Goal: Task Accomplishment & Management: Complete application form

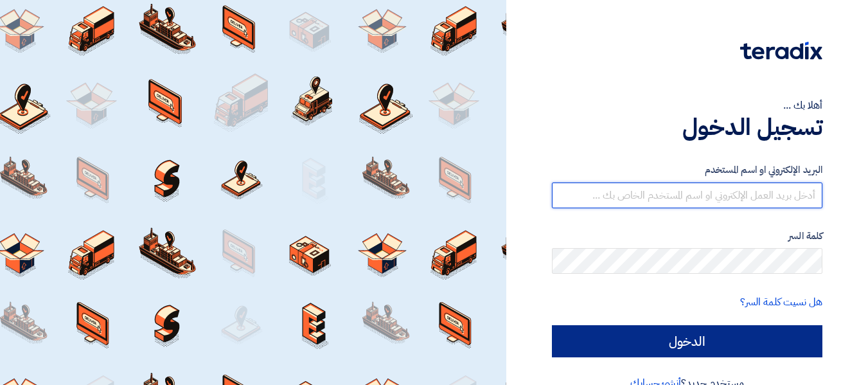
type input "[EMAIL_ADDRESS][DOMAIN_NAME]"
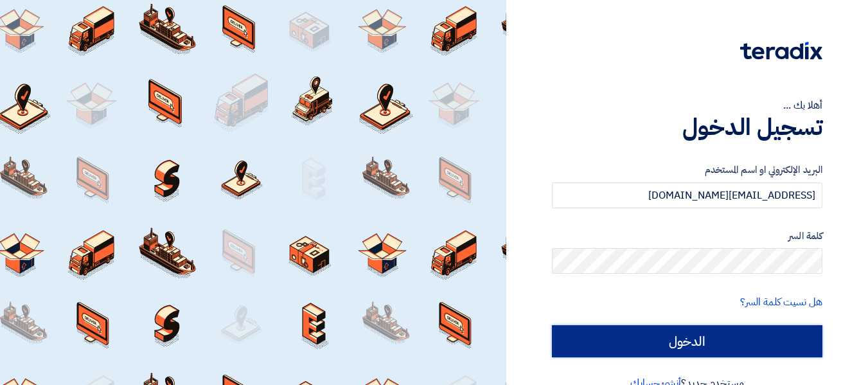
click at [727, 350] on input "الدخول" at bounding box center [687, 341] width 271 height 32
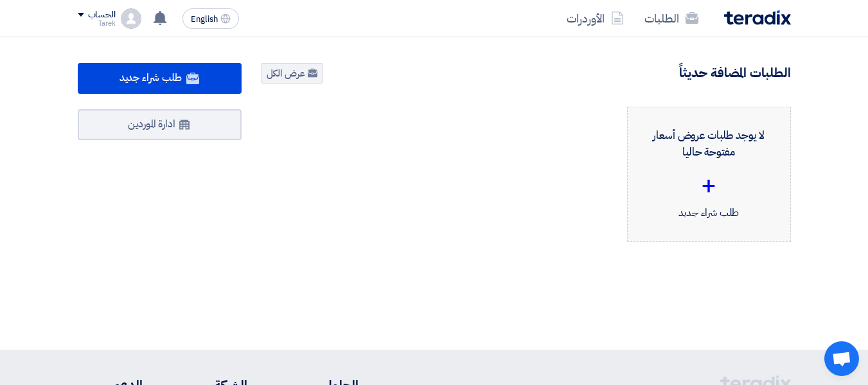
click at [688, 172] on div "+" at bounding box center [709, 185] width 142 height 39
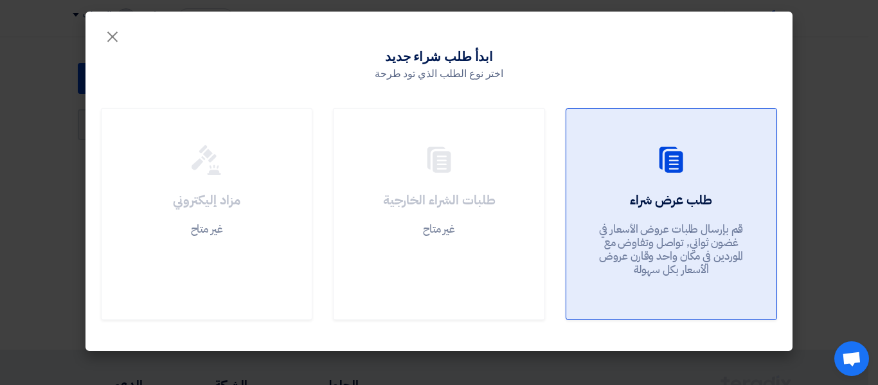
click at [606, 202] on div "طلب عرض شراء قم بإرسال طلبات عروض الأسعار في غضون ثواني, تواصل وتفاوض مع المورد…" at bounding box center [671, 237] width 179 height 93
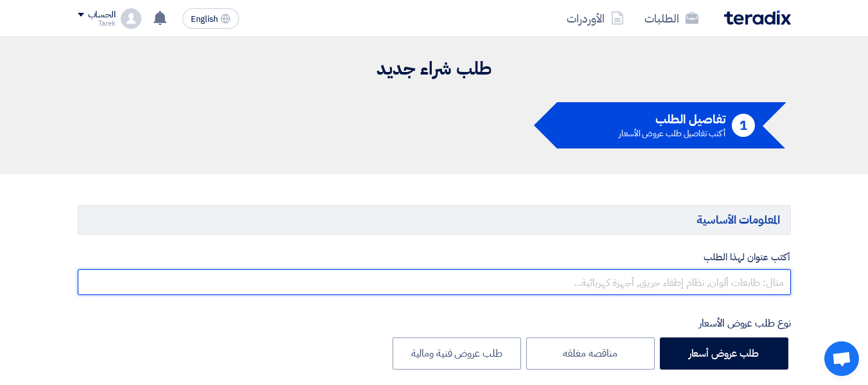
click at [708, 280] on input "text" at bounding box center [435, 282] width 714 height 26
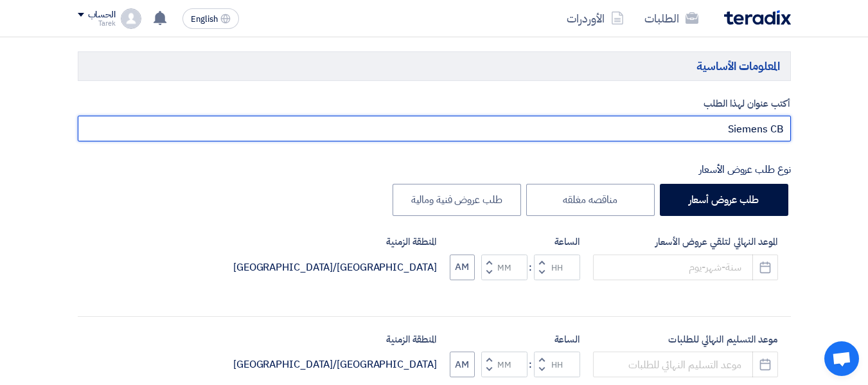
scroll to position [193, 0]
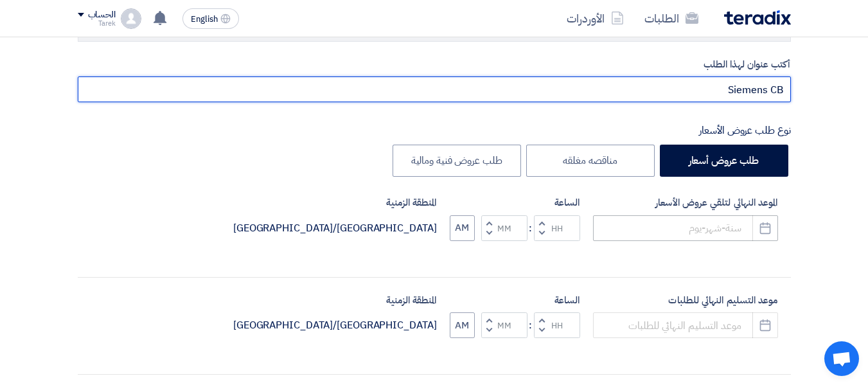
type input "Siemens CB"
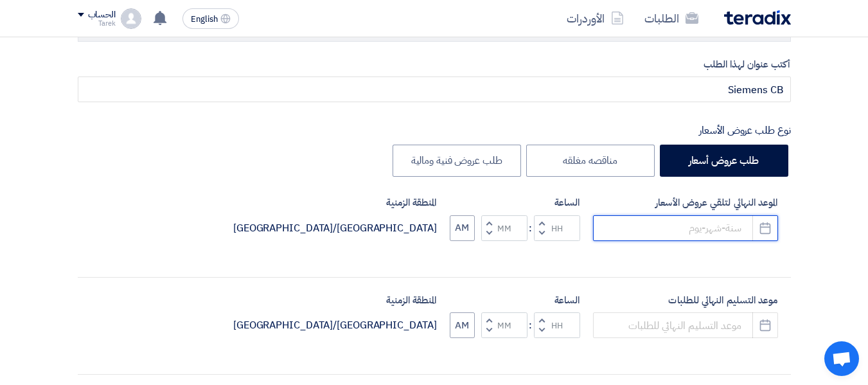
click at [706, 235] on input at bounding box center [685, 228] width 185 height 26
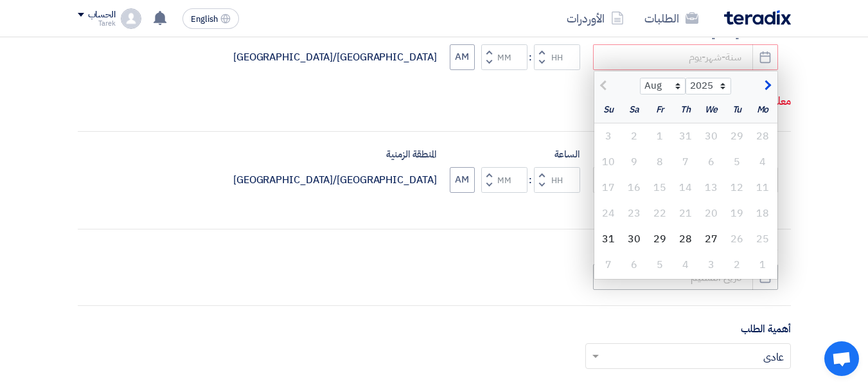
scroll to position [386, 0]
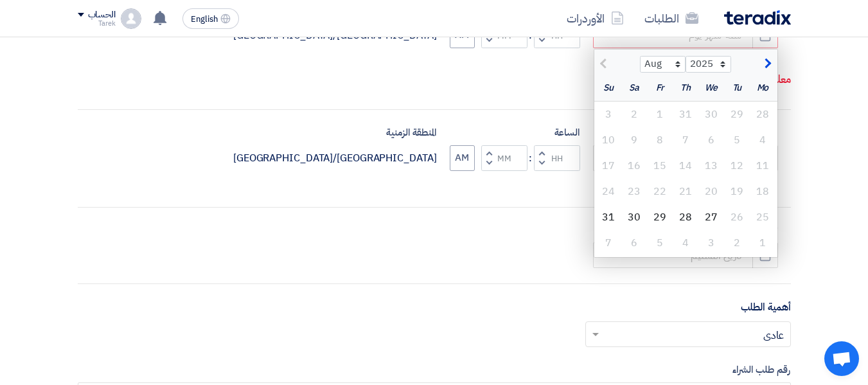
click at [766, 62] on span "button" at bounding box center [766, 64] width 7 height 14
select select "9"
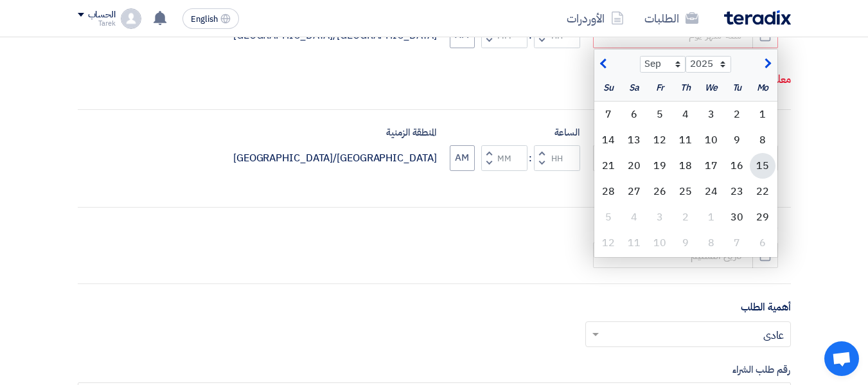
click at [762, 161] on div "15" at bounding box center [763, 166] width 26 height 26
type input "[DATE]"
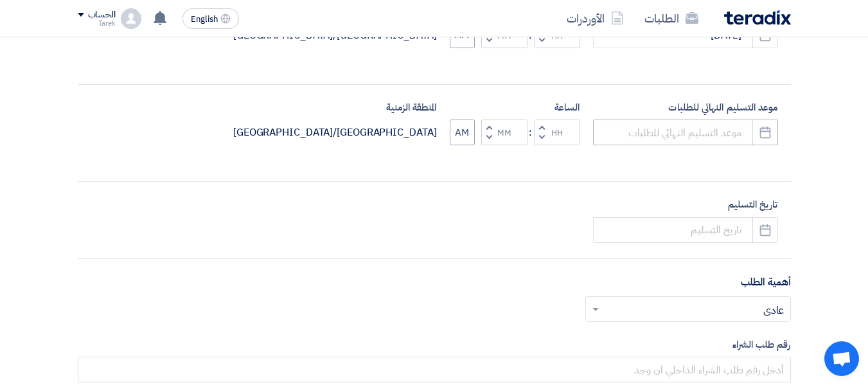
scroll to position [321, 0]
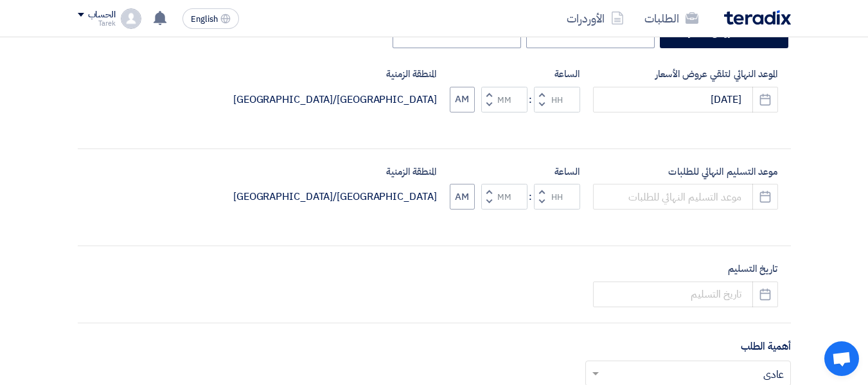
click at [544, 96] on span "button" at bounding box center [541, 94] width 4 height 10
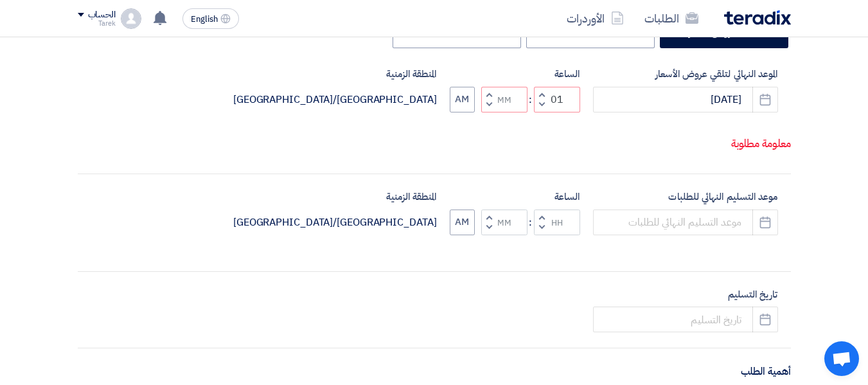
click at [544, 105] on button "Decrement hours" at bounding box center [541, 104] width 15 height 16
type input "12"
click at [492, 94] on button "Increment minutes" at bounding box center [488, 95] width 15 height 16
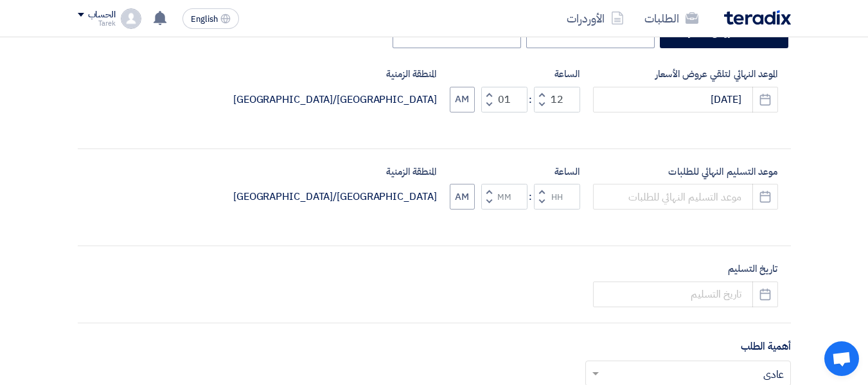
click at [489, 107] on span "button" at bounding box center [489, 105] width 4 height 10
type input "00"
click at [726, 196] on input at bounding box center [685, 197] width 185 height 26
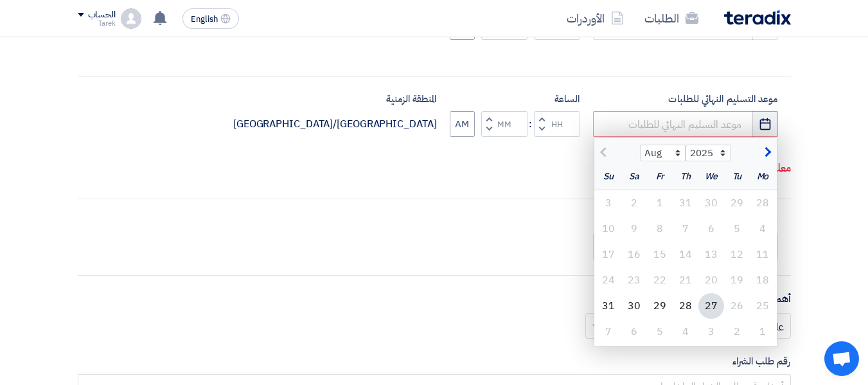
scroll to position [386, 0]
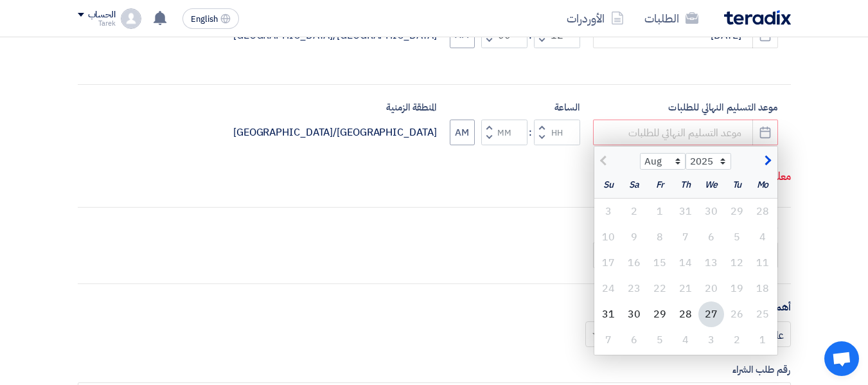
click at [764, 160] on span "button" at bounding box center [766, 161] width 7 height 14
select select "9"
click at [764, 256] on div "15" at bounding box center [763, 263] width 26 height 26
type input "[DATE]"
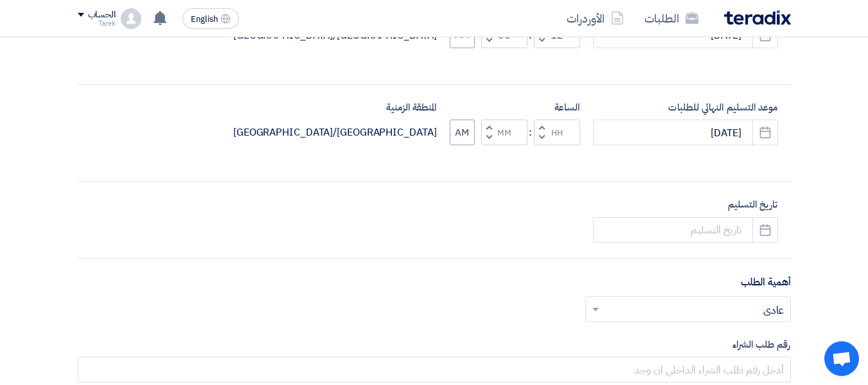
click at [541, 125] on span "button" at bounding box center [541, 128] width 4 height 10
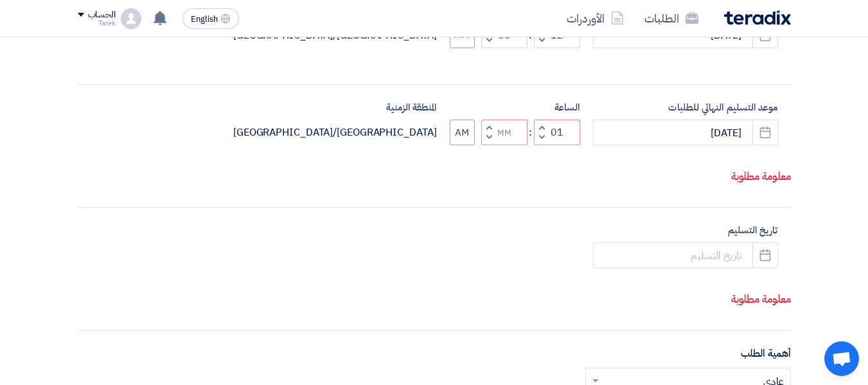
click at [543, 136] on span "button" at bounding box center [541, 137] width 4 height 10
type input "12"
click at [491, 126] on button "Increment minutes" at bounding box center [488, 128] width 15 height 16
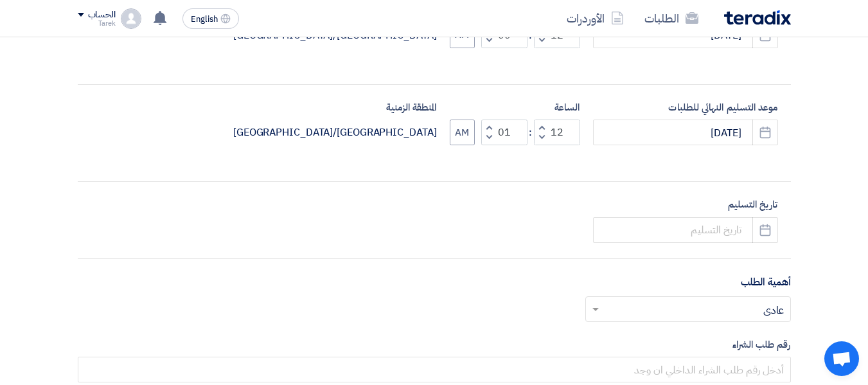
click at [489, 136] on span "button" at bounding box center [489, 137] width 4 height 10
type input "00"
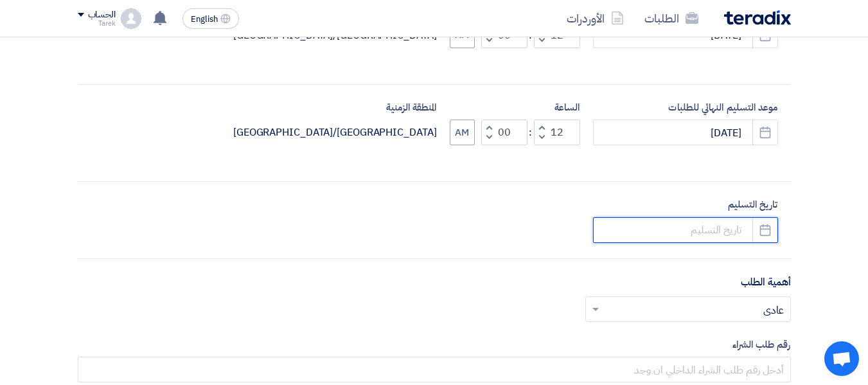
click at [719, 232] on input at bounding box center [685, 230] width 185 height 26
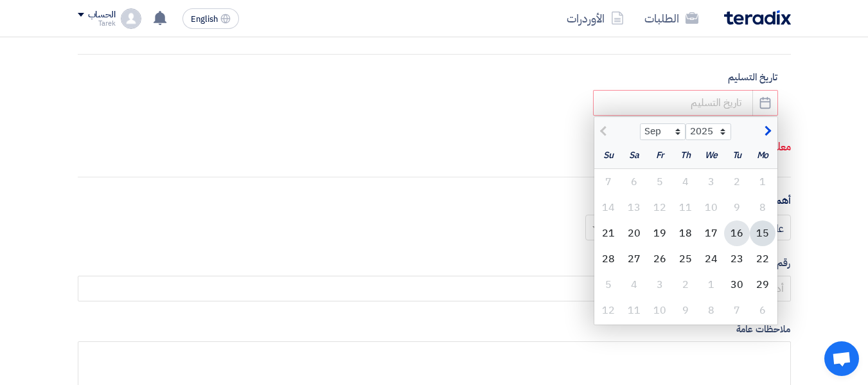
scroll to position [514, 0]
click at [755, 232] on div "15" at bounding box center [763, 232] width 26 height 26
type input "[DATE]"
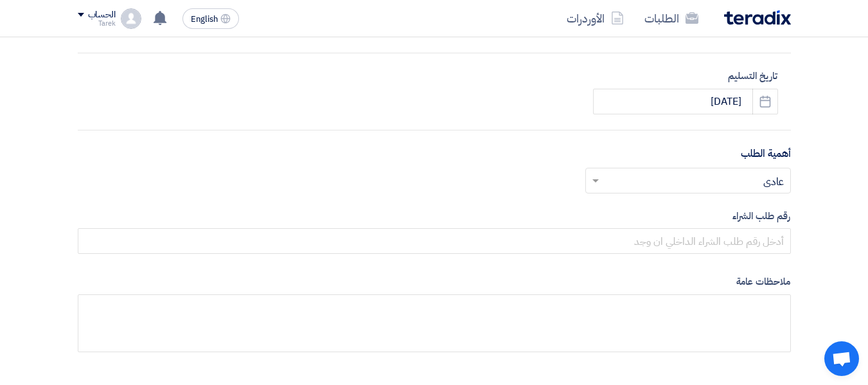
click at [750, 186] on input "text" at bounding box center [696, 181] width 180 height 21
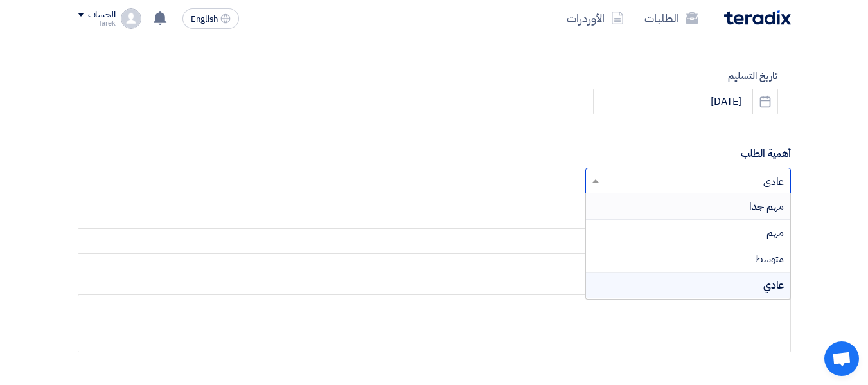
click at [752, 209] on span "مهم جدا" at bounding box center [767, 206] width 35 height 15
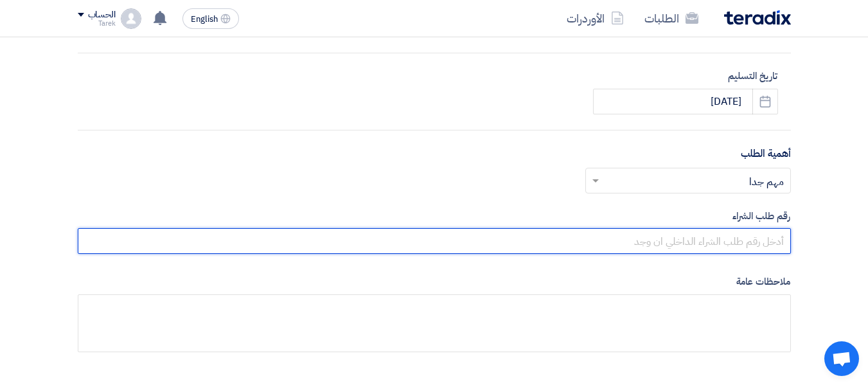
click at [742, 239] on input "text" at bounding box center [435, 241] width 714 height 26
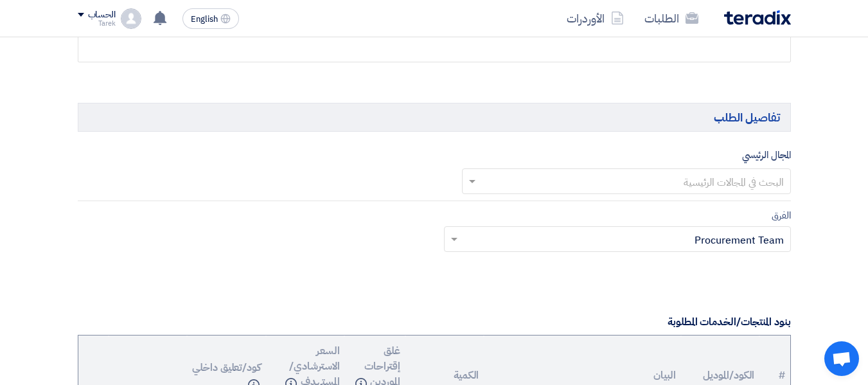
scroll to position [836, 0]
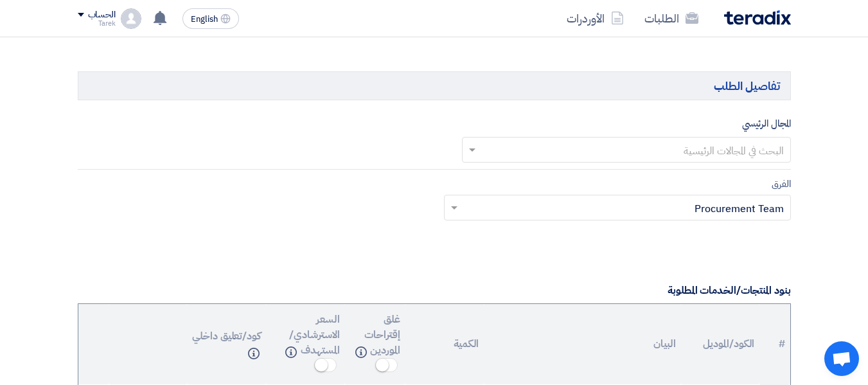
type input "10007100"
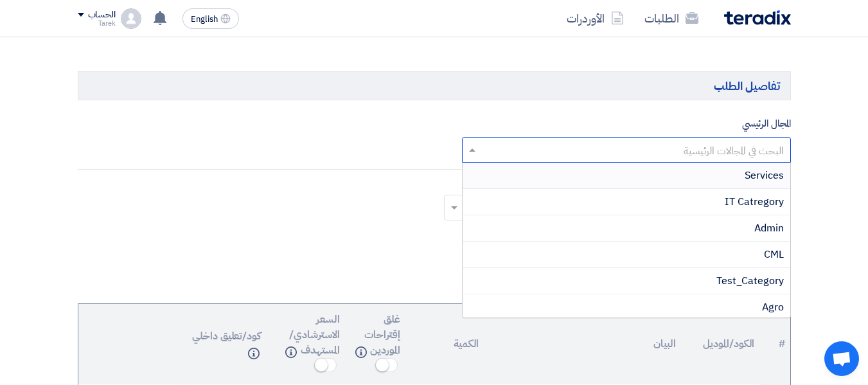
click at [733, 157] on input "text" at bounding box center [633, 151] width 303 height 21
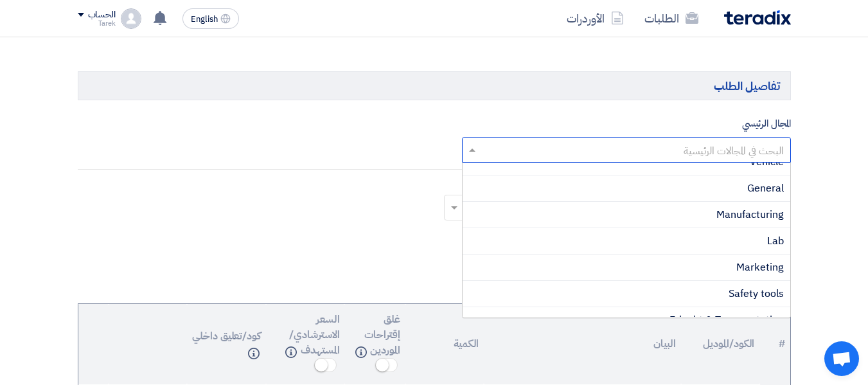
scroll to position [321, 0]
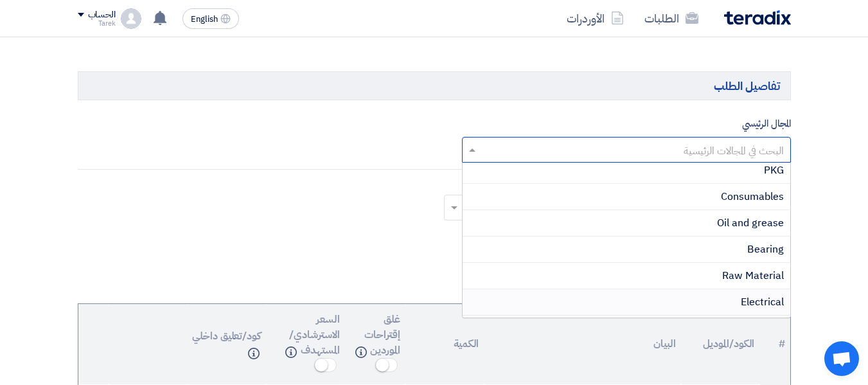
click at [764, 301] on span "Electrical" at bounding box center [762, 301] width 43 height 15
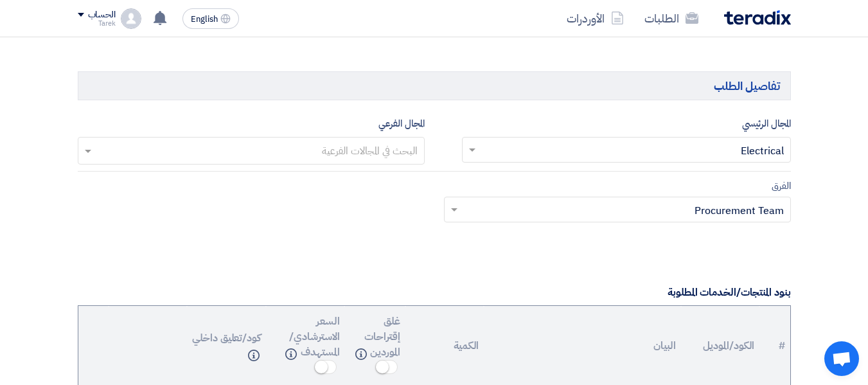
click at [725, 214] on input "text" at bounding box center [624, 210] width 321 height 21
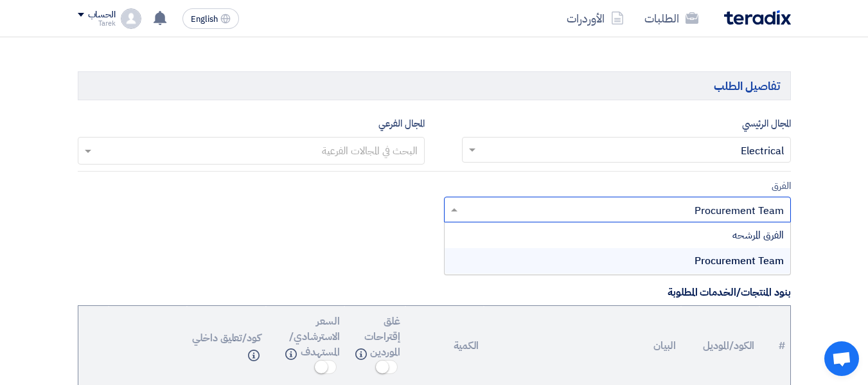
click at [725, 214] on input "text" at bounding box center [624, 210] width 321 height 21
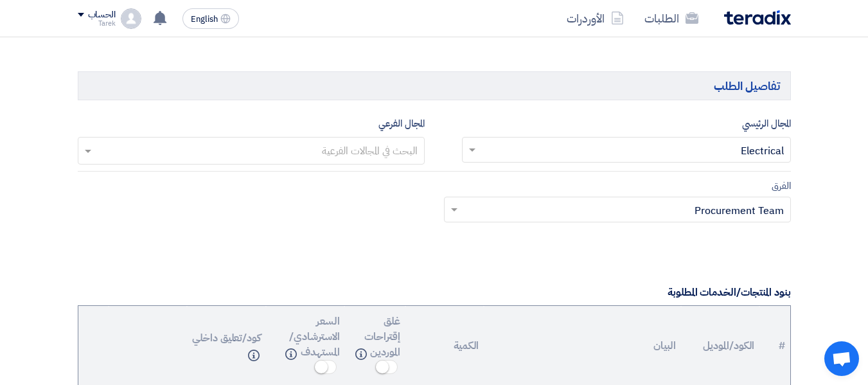
click at [853, 210] on section "المعلومات الأساسية أكتب عنوان لهذا الطلب Siemens CB نوع طلب عروض الأسعار طلب عر…" at bounding box center [434, 376] width 868 height 2075
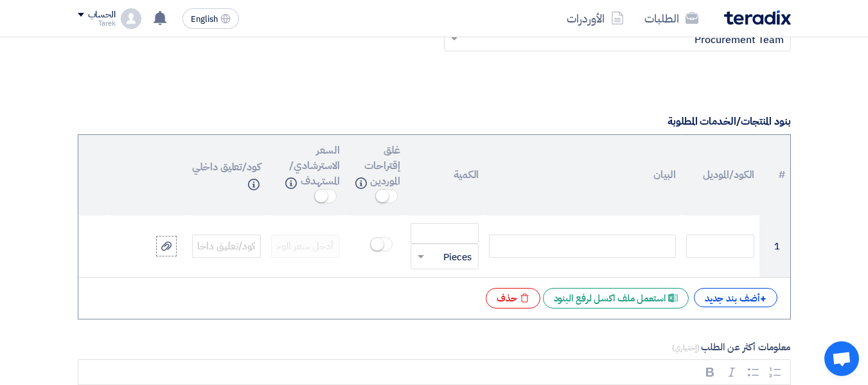
scroll to position [1029, 0]
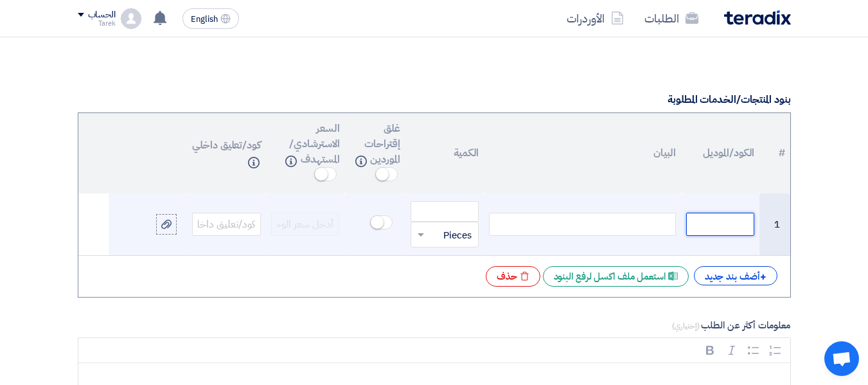
click at [712, 225] on input "text" at bounding box center [721, 224] width 69 height 23
paste input "14000014924"
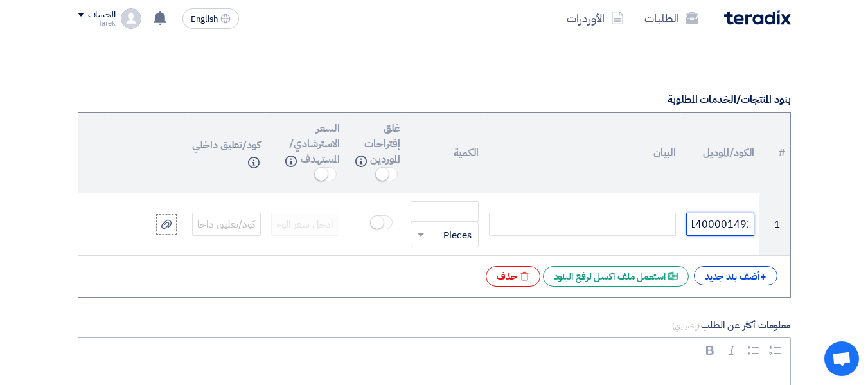
type input "14000014924"
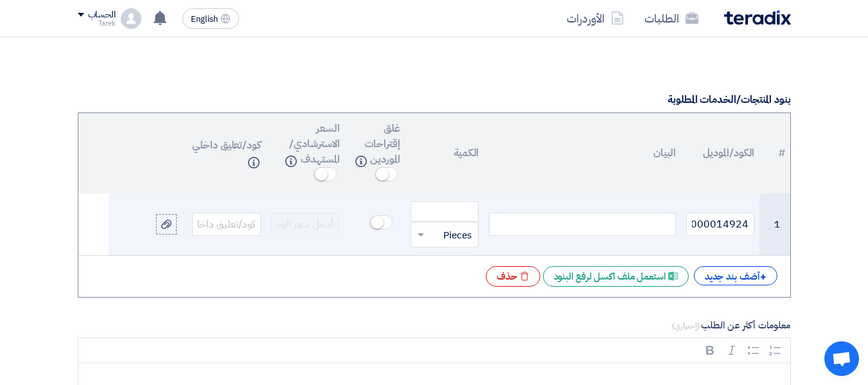
paste div
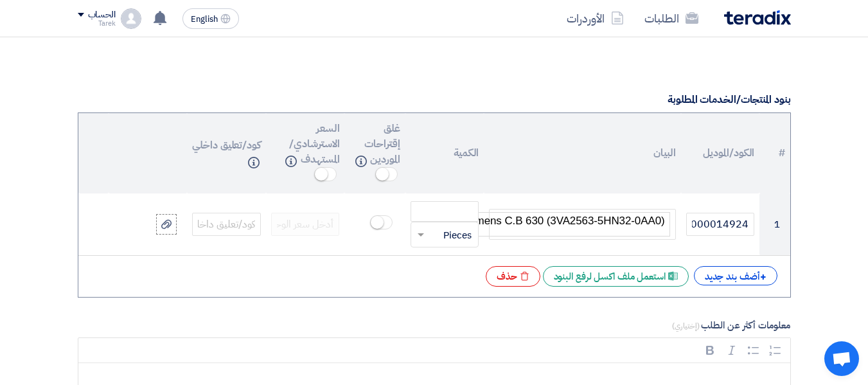
scroll to position [1025, 0]
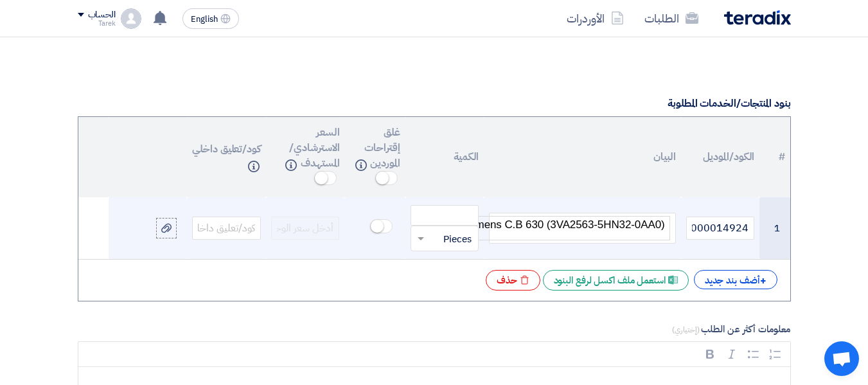
click at [432, 228] on div at bounding box center [444, 238] width 67 height 21
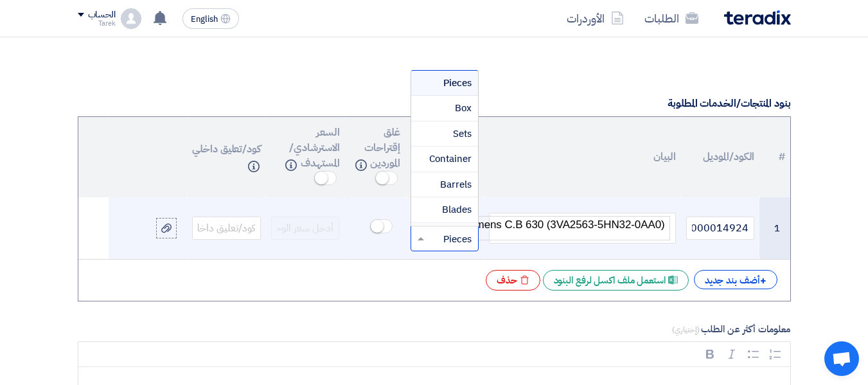
click at [439, 234] on input "text" at bounding box center [453, 238] width 40 height 21
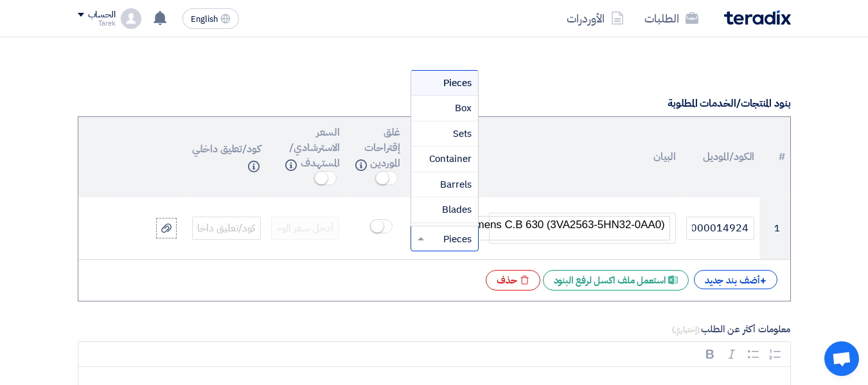
click at [540, 173] on th "البيان" at bounding box center [582, 157] width 197 height 80
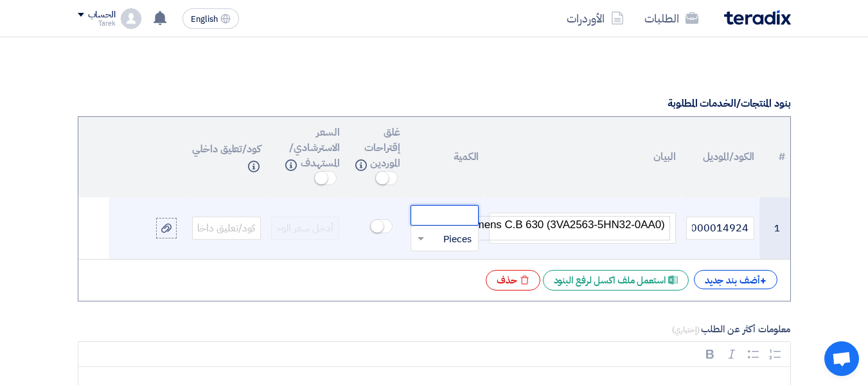
click at [453, 210] on input "number" at bounding box center [445, 215] width 69 height 21
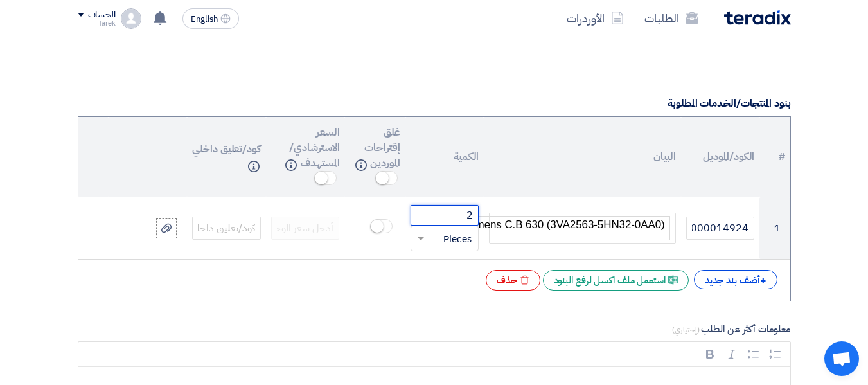
type input "2"
click at [540, 186] on th "البيان" at bounding box center [582, 157] width 197 height 80
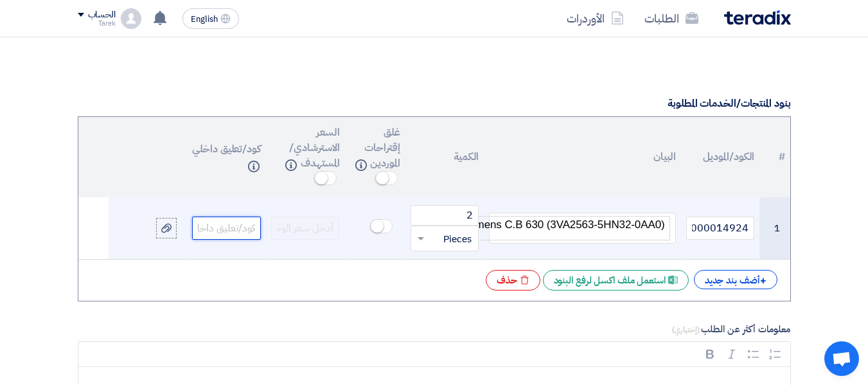
click at [230, 229] on input "text" at bounding box center [226, 228] width 69 height 23
click at [264, 199] on td at bounding box center [226, 228] width 79 height 62
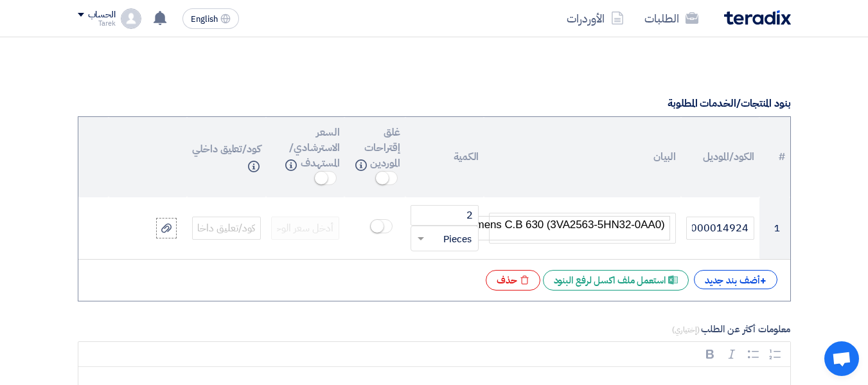
click at [562, 172] on th "البيان" at bounding box center [582, 157] width 197 height 80
click at [384, 176] on small at bounding box center [382, 178] width 13 height 13
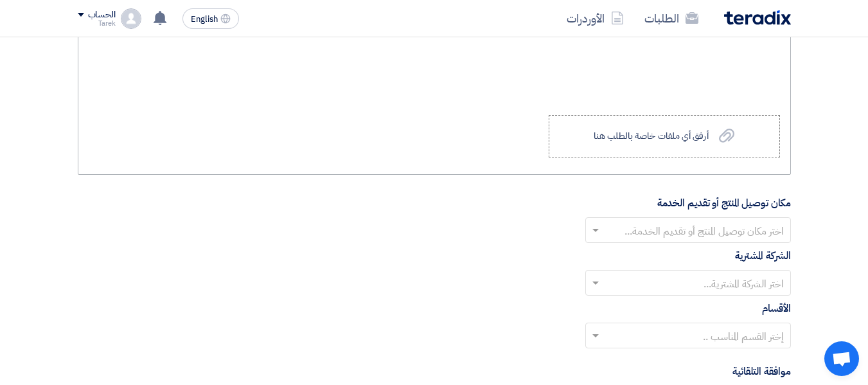
scroll to position [1410, 0]
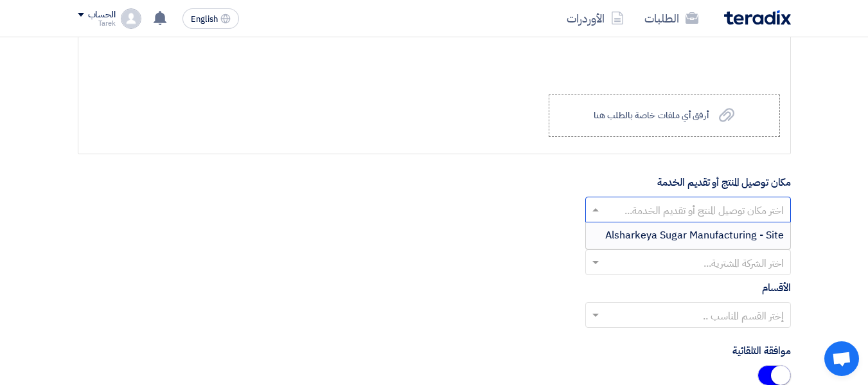
click at [642, 208] on input "text" at bounding box center [696, 210] width 180 height 21
click at [648, 231] on span "Alsharkeya Sugar Manufacturing - Site" at bounding box center [695, 235] width 179 height 15
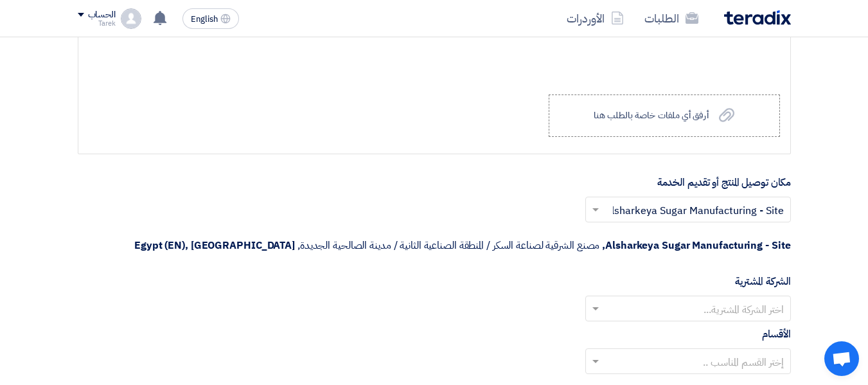
click at [667, 302] on input "text" at bounding box center [696, 309] width 180 height 21
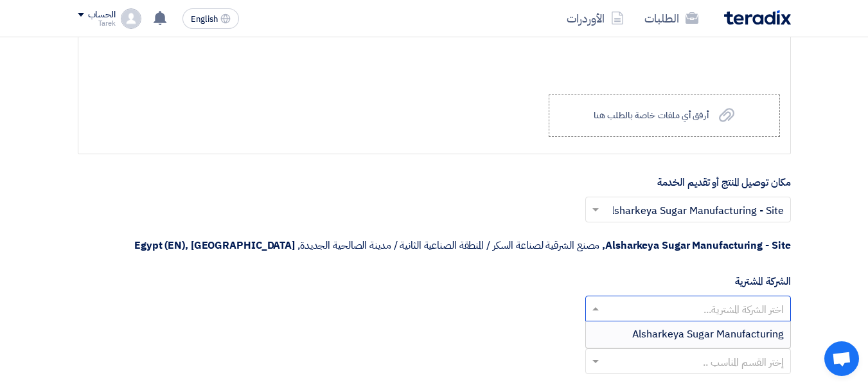
click at [663, 328] on span "Alsharkeya Sugar Manufacturing" at bounding box center [709, 334] width 152 height 15
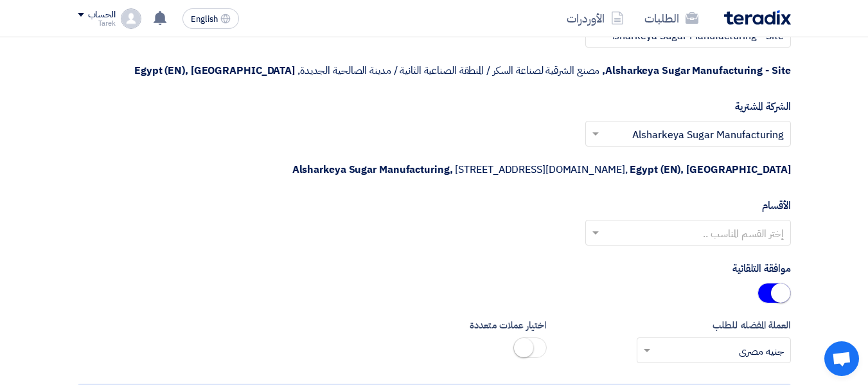
scroll to position [1603, 0]
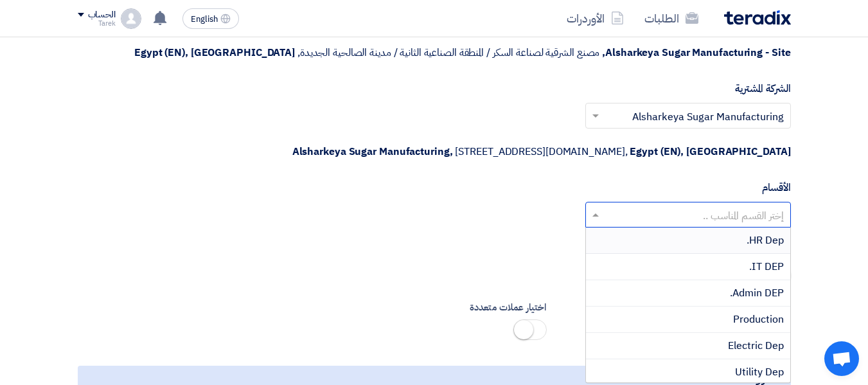
click at [723, 220] on input "text" at bounding box center [696, 215] width 180 height 21
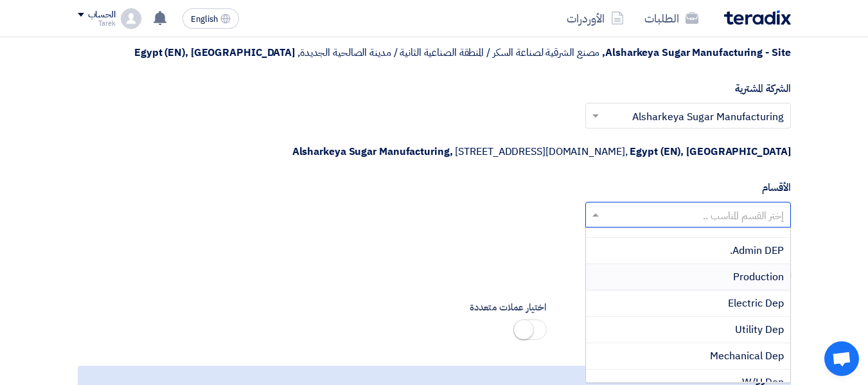
scroll to position [64, 0]
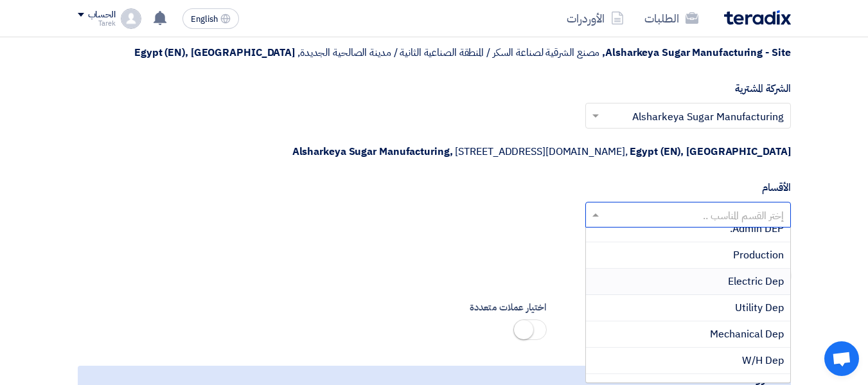
click at [724, 280] on div "Electric Dep" at bounding box center [688, 282] width 204 height 26
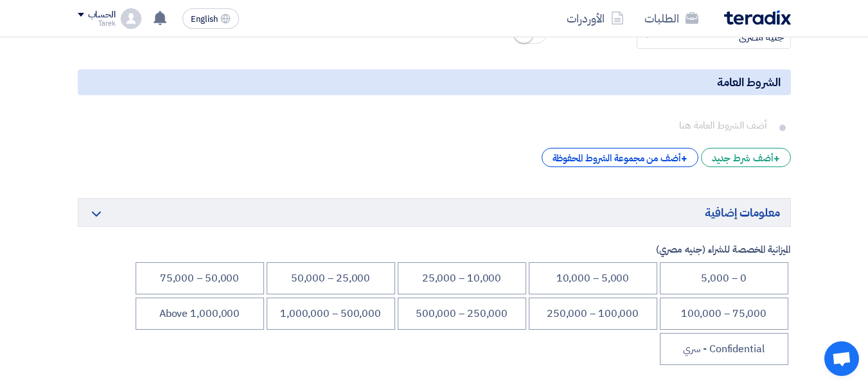
scroll to position [1925, 0]
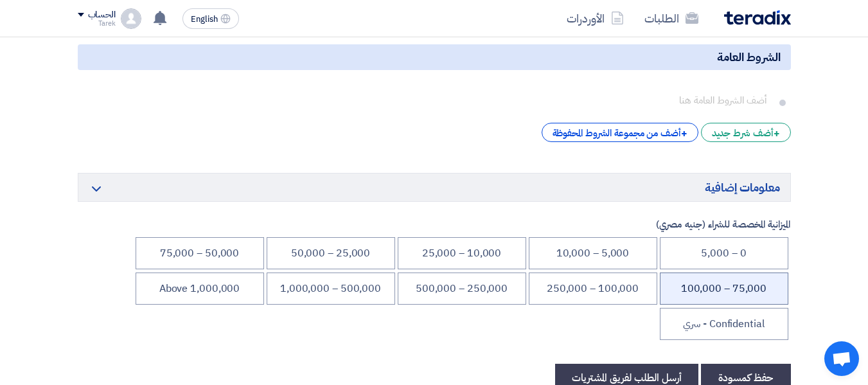
click at [733, 285] on li "75,000 – 100,000" at bounding box center [724, 289] width 129 height 32
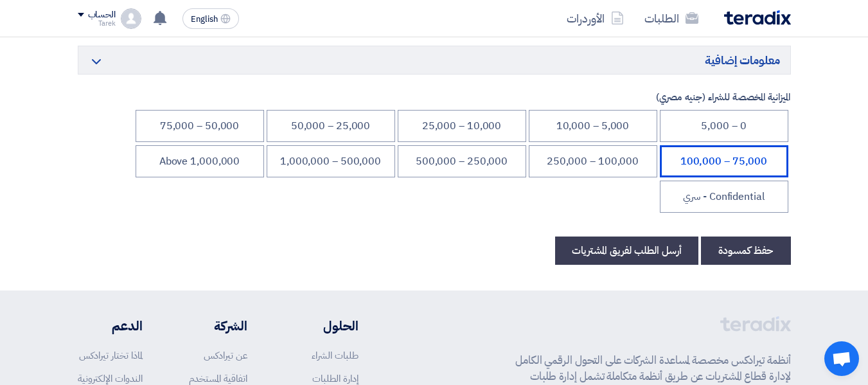
scroll to position [2053, 0]
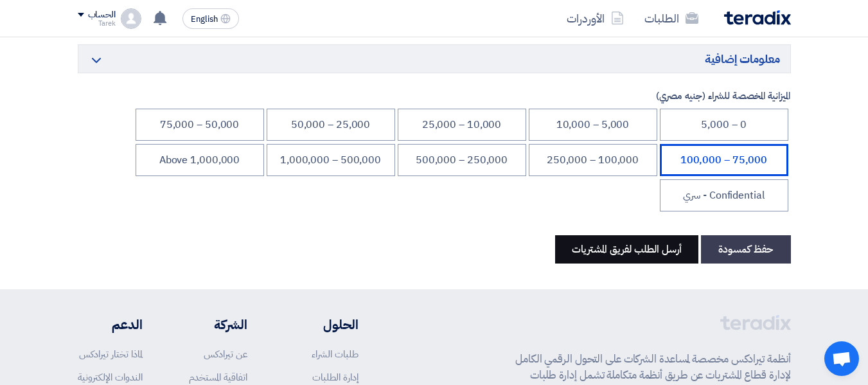
click at [622, 249] on button "أرسل الطلب لفريق المشتريات" at bounding box center [626, 249] width 143 height 28
